Goal: Find contact information: Find contact information

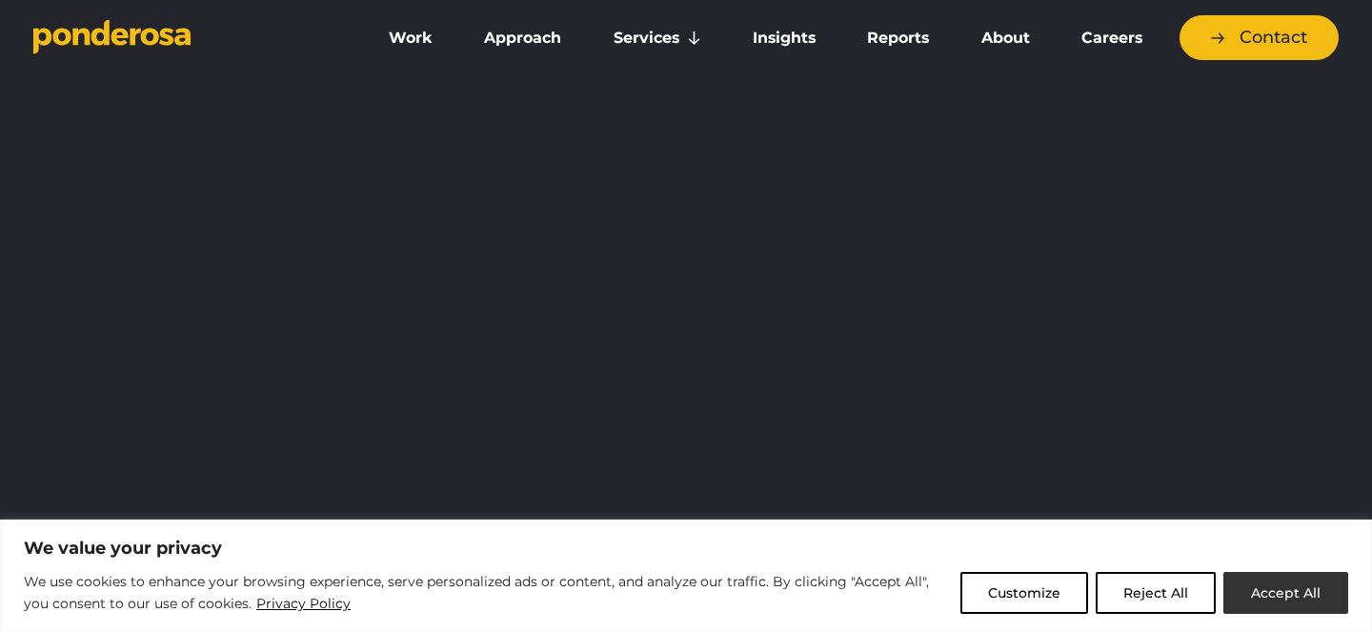
click at [1278, 599] on button "Accept All" at bounding box center [1285, 593] width 125 height 42
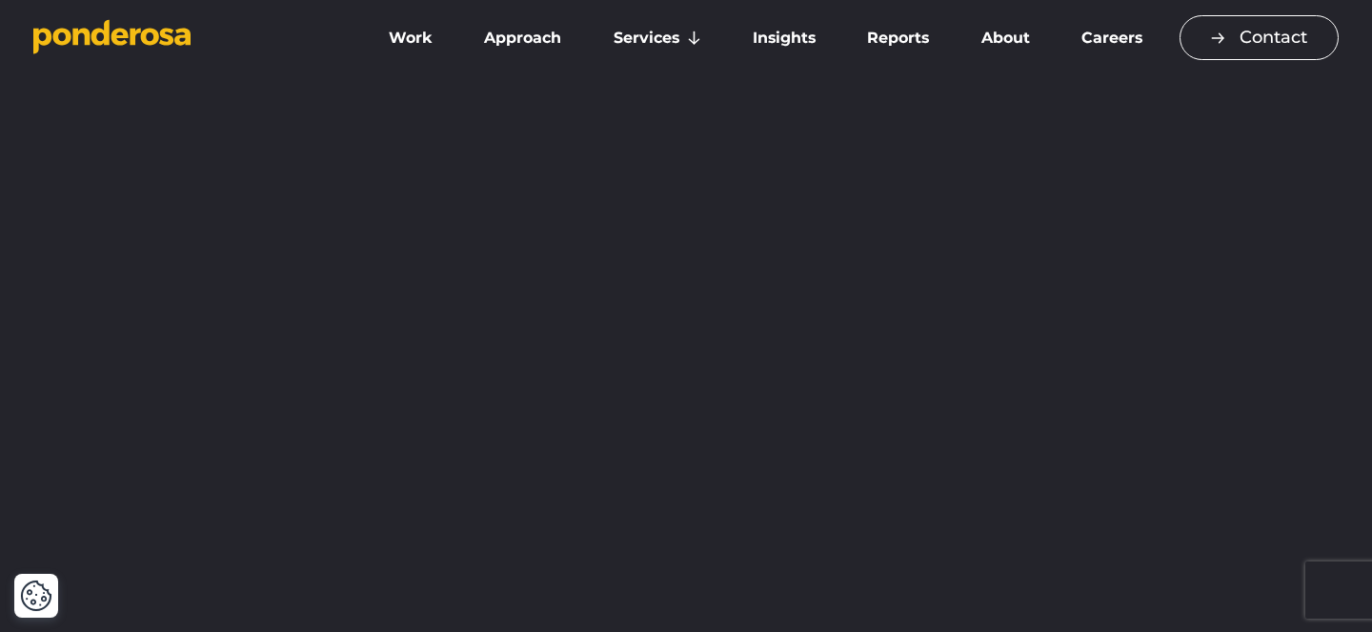
click at [1218, 37] on link "Contact" at bounding box center [1258, 37] width 159 height 45
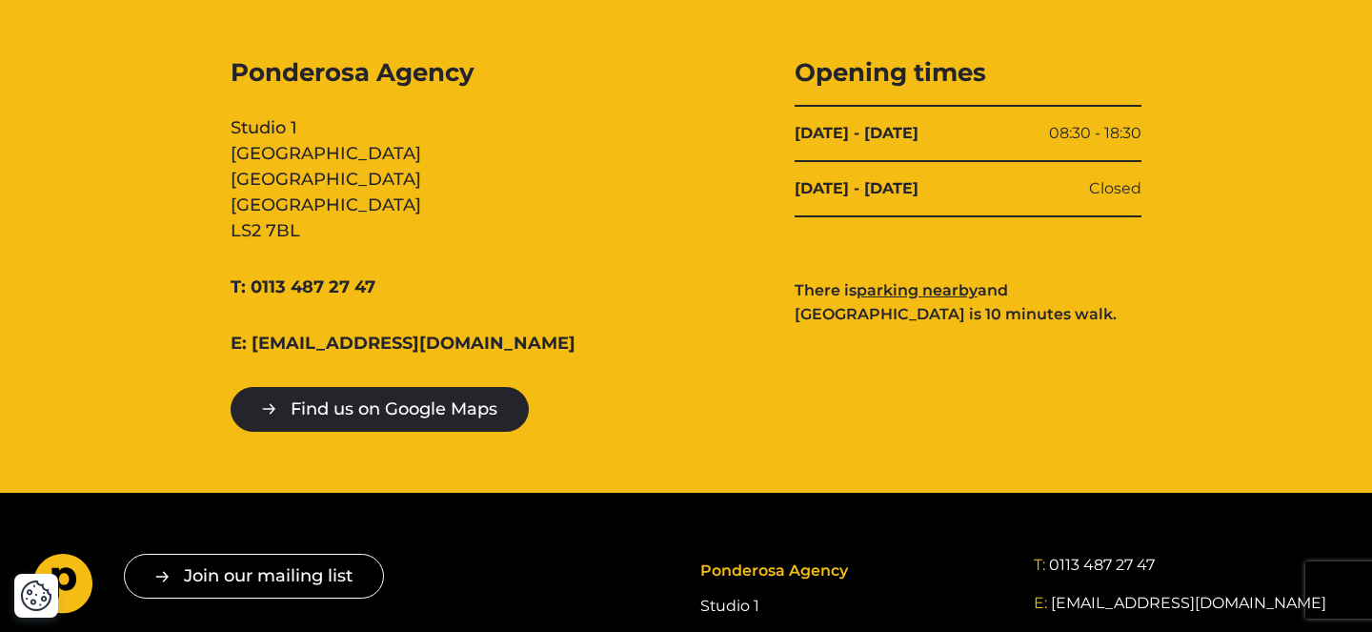
scroll to position [2038, 0]
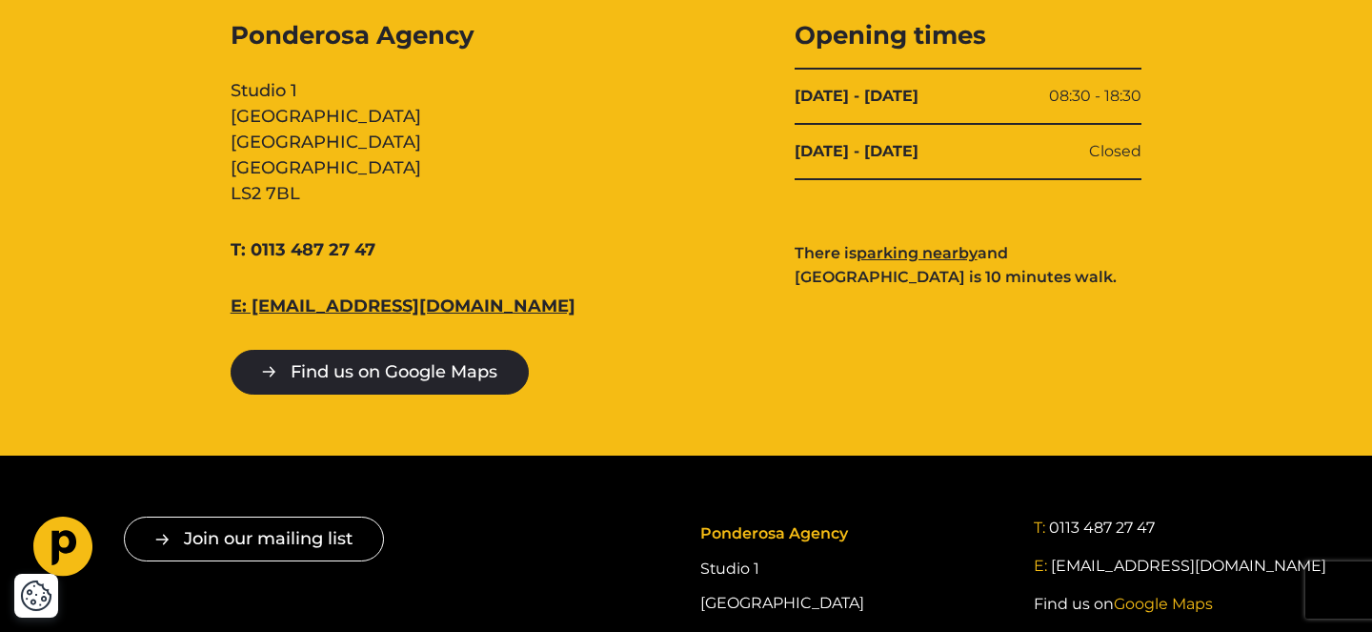
drag, startPoint x: 540, startPoint y: 323, endPoint x: 251, endPoint y: 304, distance: 290.2
click at [251, 304] on div "Ponderosa Agency Studio [STREET_ADDRESS] T: 0113 487 27 47 E: [EMAIL_ADDRESS][D…" at bounding box center [405, 206] width 348 height 375
copy div "[EMAIL_ADDRESS][DOMAIN_NAME]"
